Goal: Information Seeking & Learning: Learn about a topic

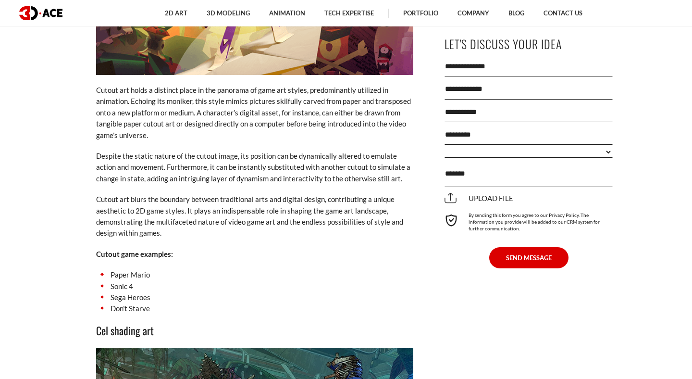
scroll to position [2938, 0]
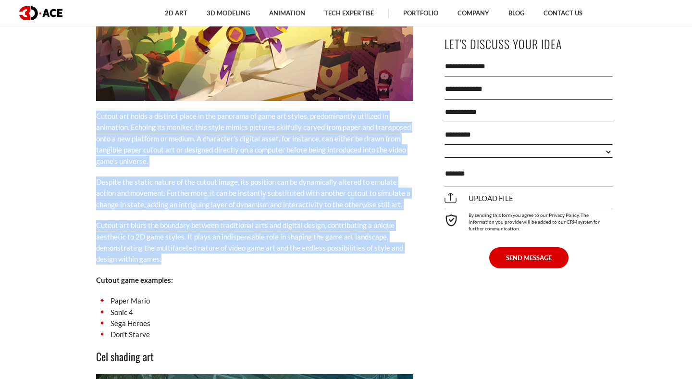
drag, startPoint x: 93, startPoint y: 69, endPoint x: 192, endPoint y: 213, distance: 175.3
copy div "Loremi dol sitam c adipisci elits do eiu temporin ut labo etd magnaa, enimadmin…"
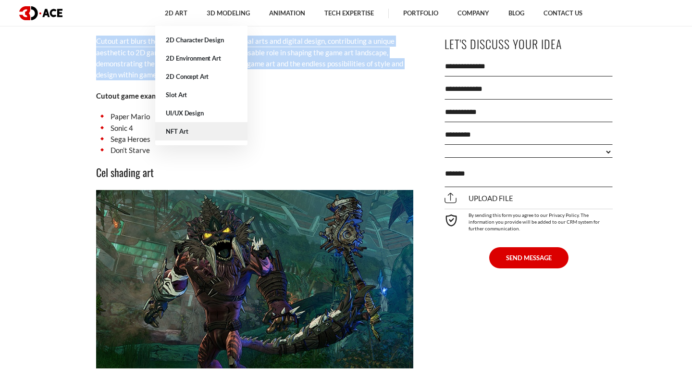
scroll to position [3226, 0]
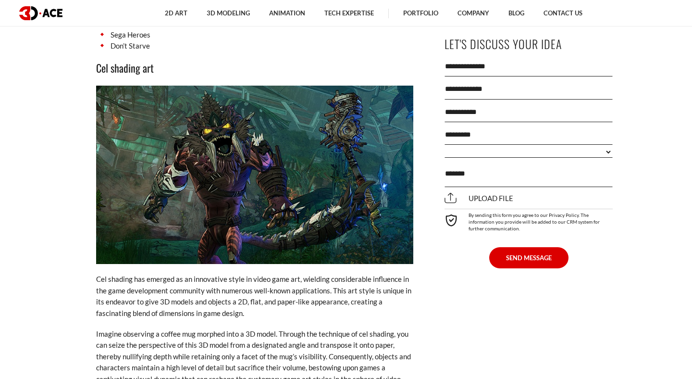
click at [111, 328] on p "Imagine observing a coffee mug morphed into a 3D model. Through the technique o…" at bounding box center [254, 361] width 317 height 67
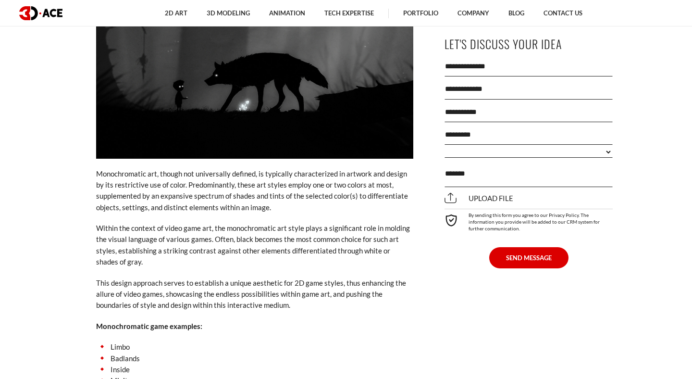
scroll to position [3942, 0]
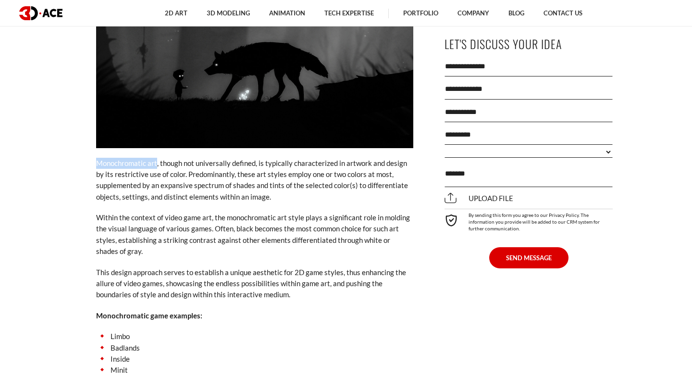
drag, startPoint x: 97, startPoint y: 110, endPoint x: 157, endPoint y: 110, distance: 60.6
click at [157, 158] on p "Monochromatic art, though not universally defined, is typically characterized i…" at bounding box center [254, 180] width 317 height 45
copy p "Monochromatic art"
click at [182, 267] on p "This design approach serves to establish a unique aesthetic for 2D game styles,…" at bounding box center [254, 284] width 317 height 34
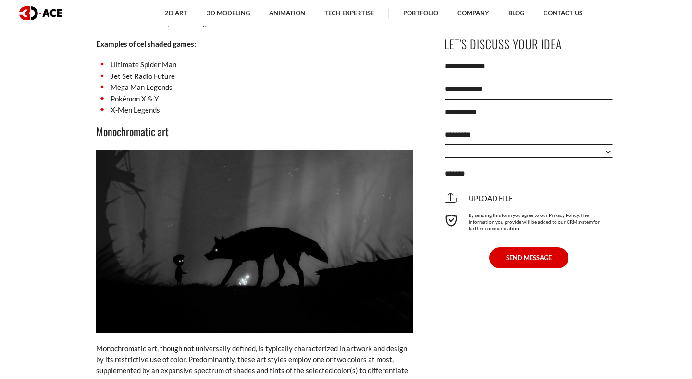
scroll to position [3982, 0]
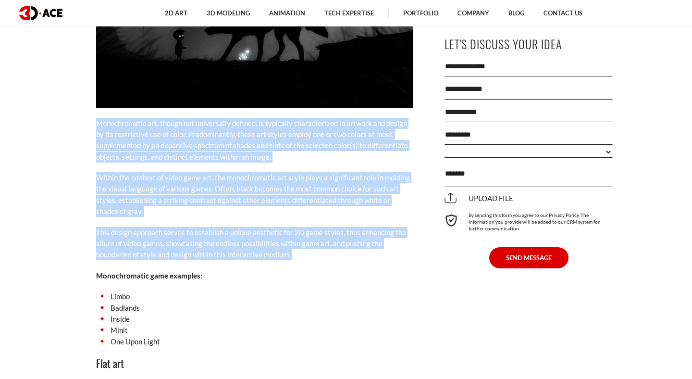
drag, startPoint x: 95, startPoint y: 69, endPoint x: 357, endPoint y: 207, distance: 296.0
copy div "Monochromatic art, though not universally defined, is typically characterized i…"
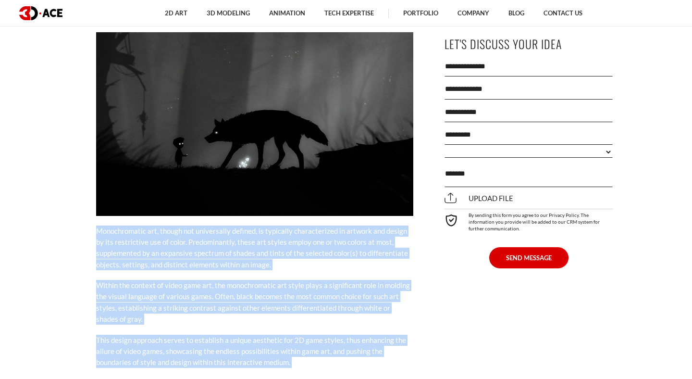
scroll to position [3949, 0]
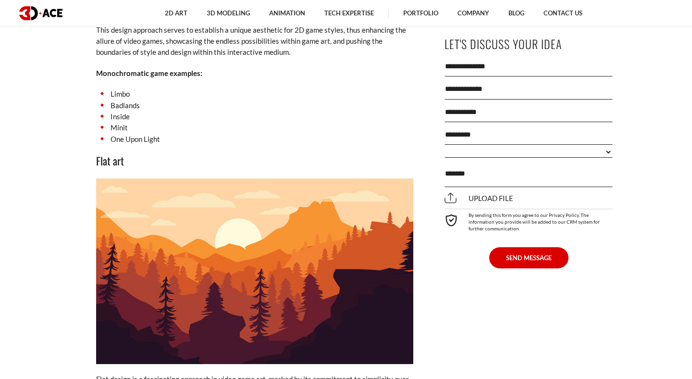
scroll to position [4243, 0]
